Goal: Check status: Check status

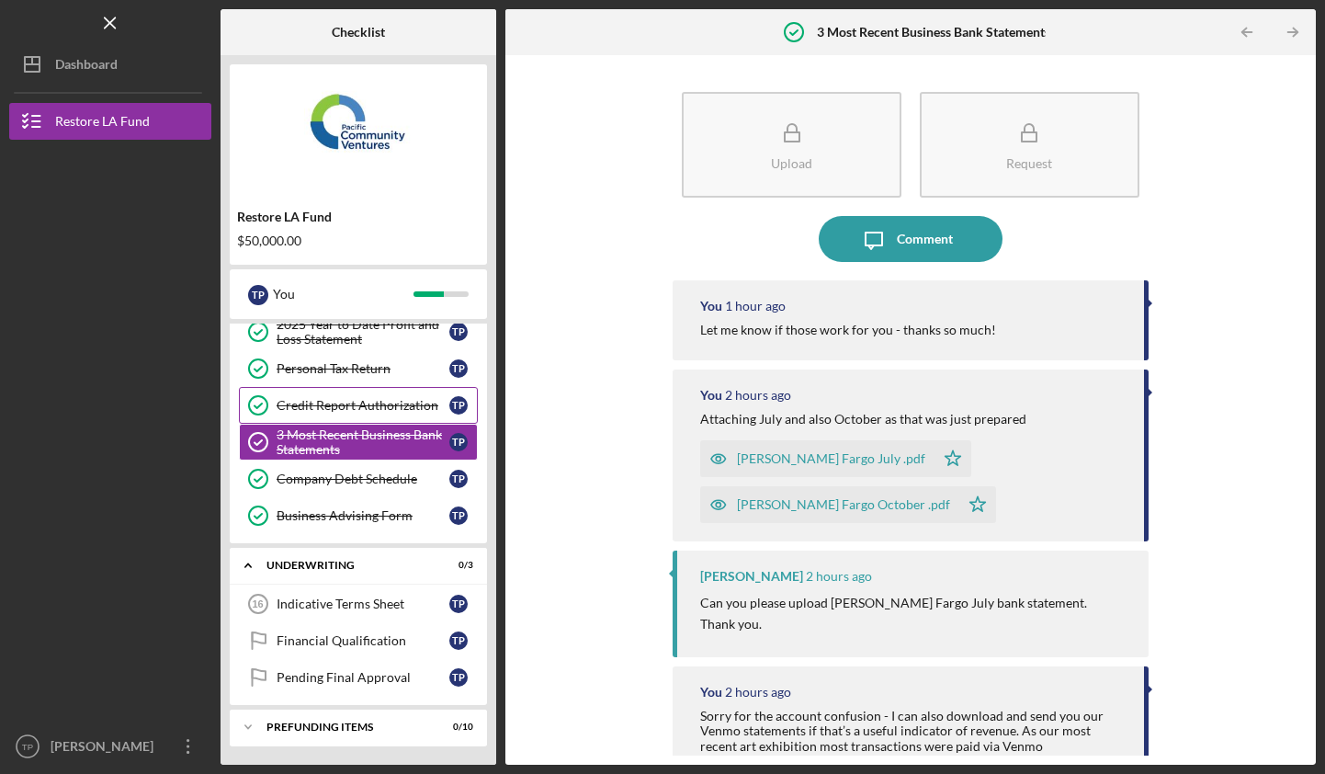
scroll to position [236, 0]
click at [376, 612] on link "Indicative Terms Sheet 16 Indicative Terms Sheet T P" at bounding box center [358, 603] width 239 height 37
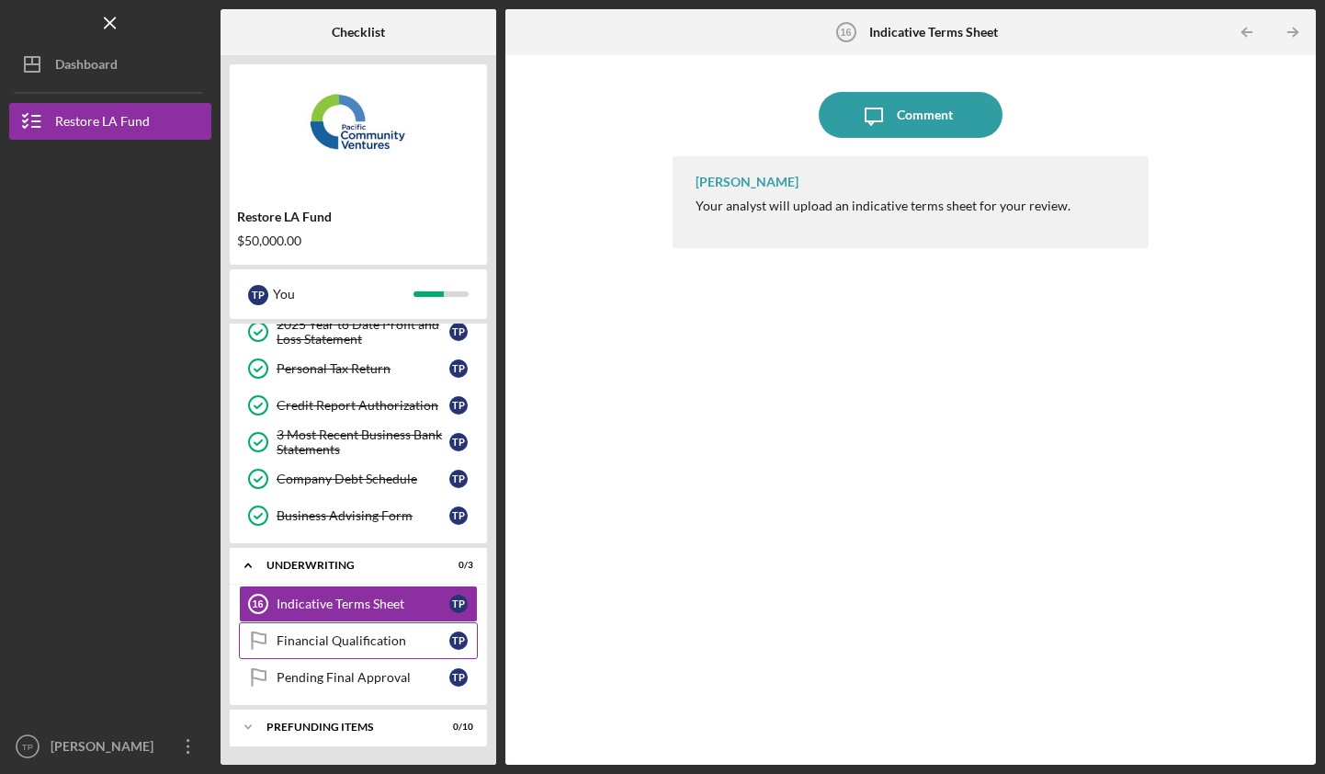
click at [367, 644] on div "Financial Qualification" at bounding box center [363, 640] width 173 height 15
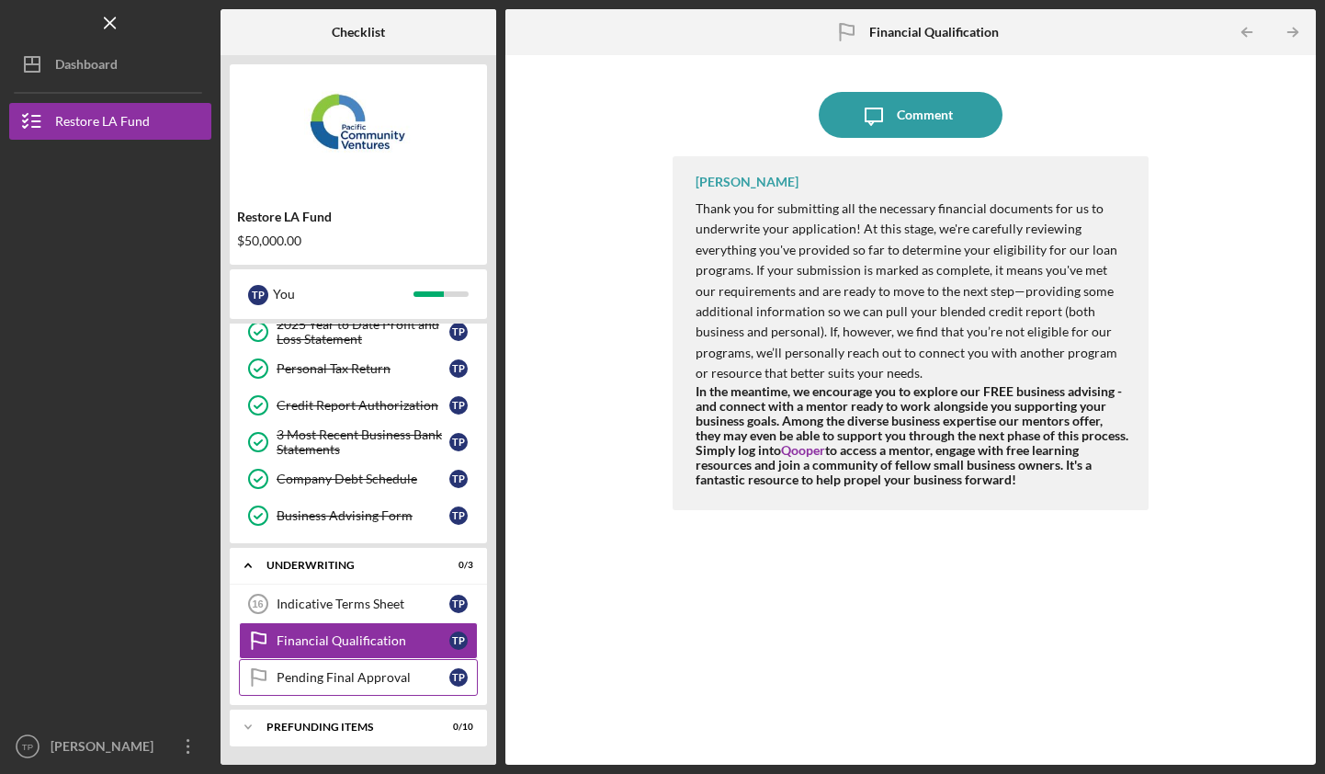
click at [368, 678] on div "Pending Final Approval" at bounding box center [363, 677] width 173 height 15
